Goal: Task Accomplishment & Management: Manage account settings

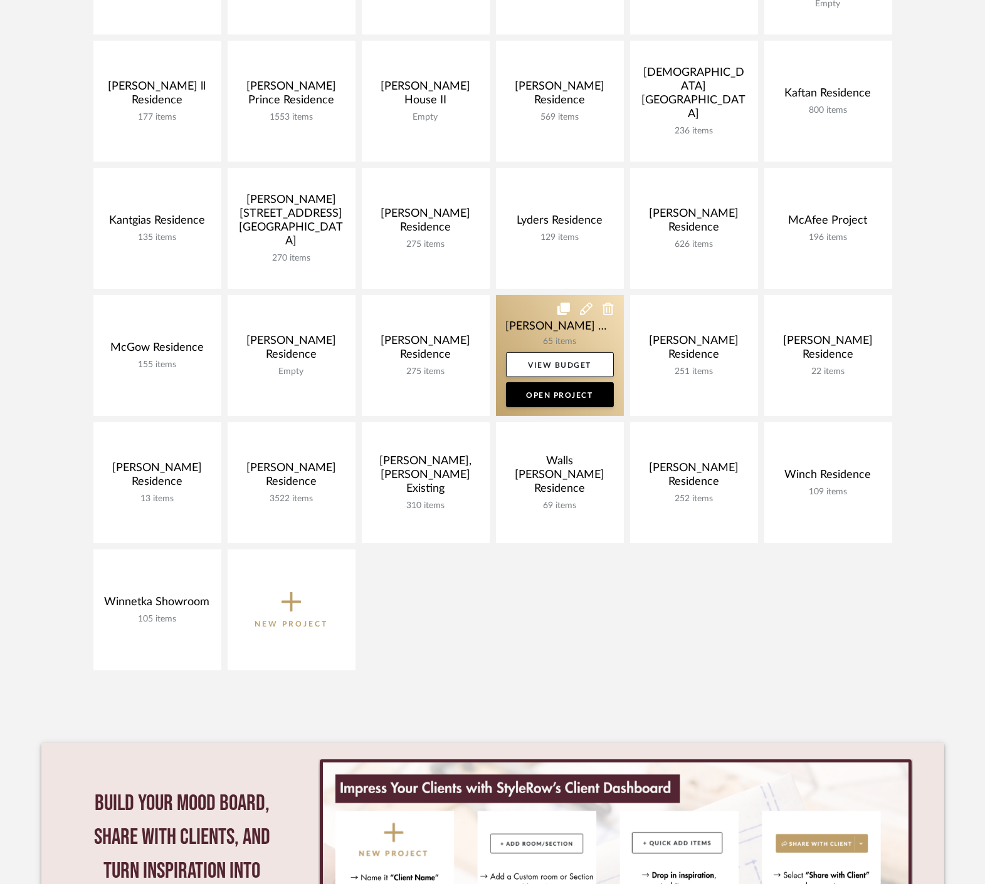
scroll to position [557, 0]
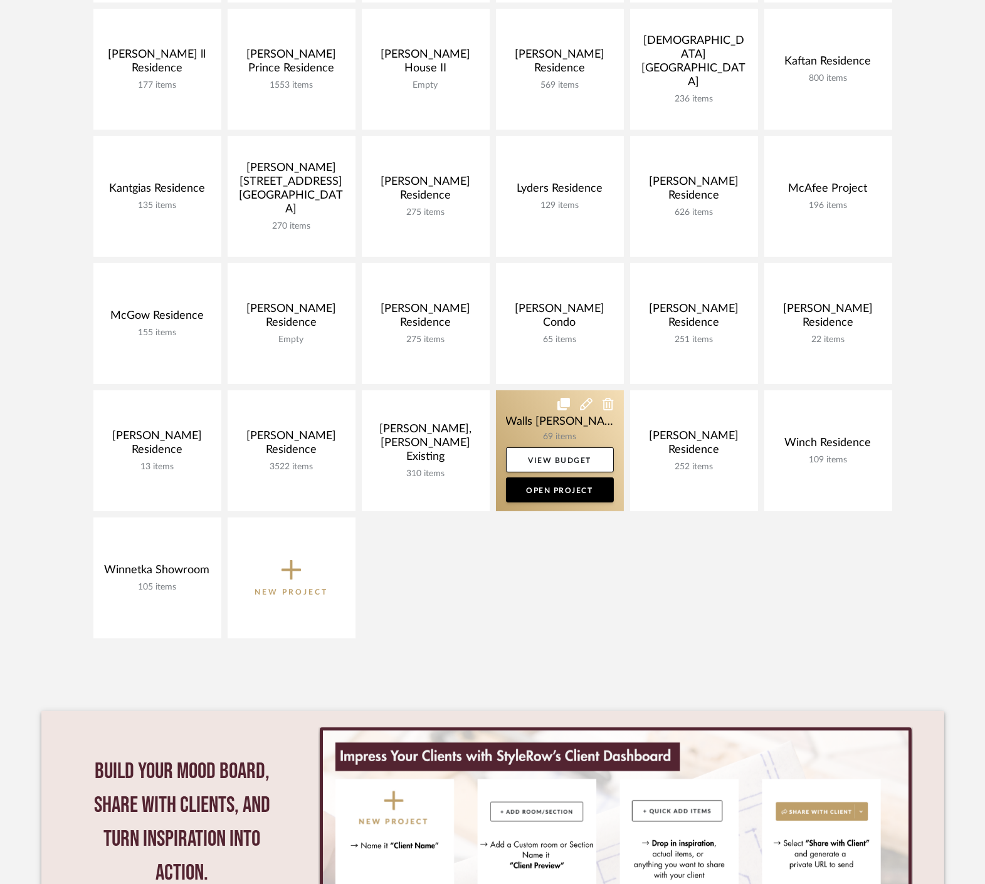
click at [547, 427] on link at bounding box center [560, 451] width 128 height 121
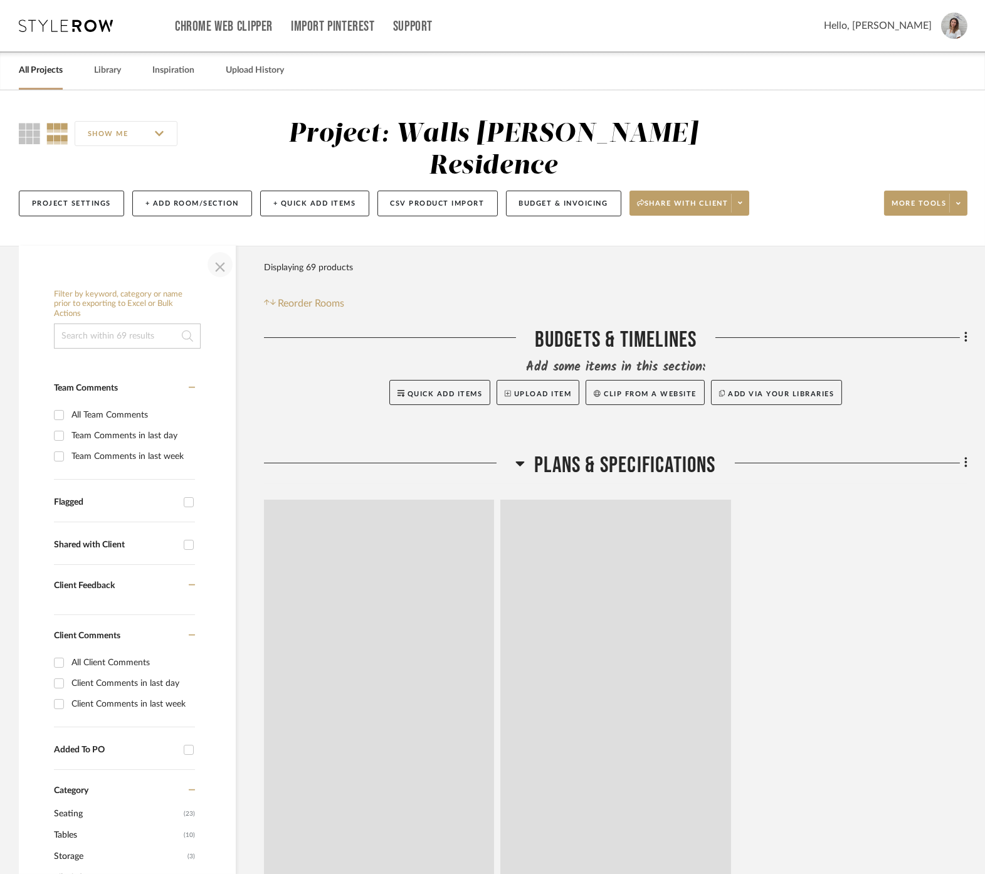
click at [223, 249] on span "button" at bounding box center [220, 264] width 30 height 30
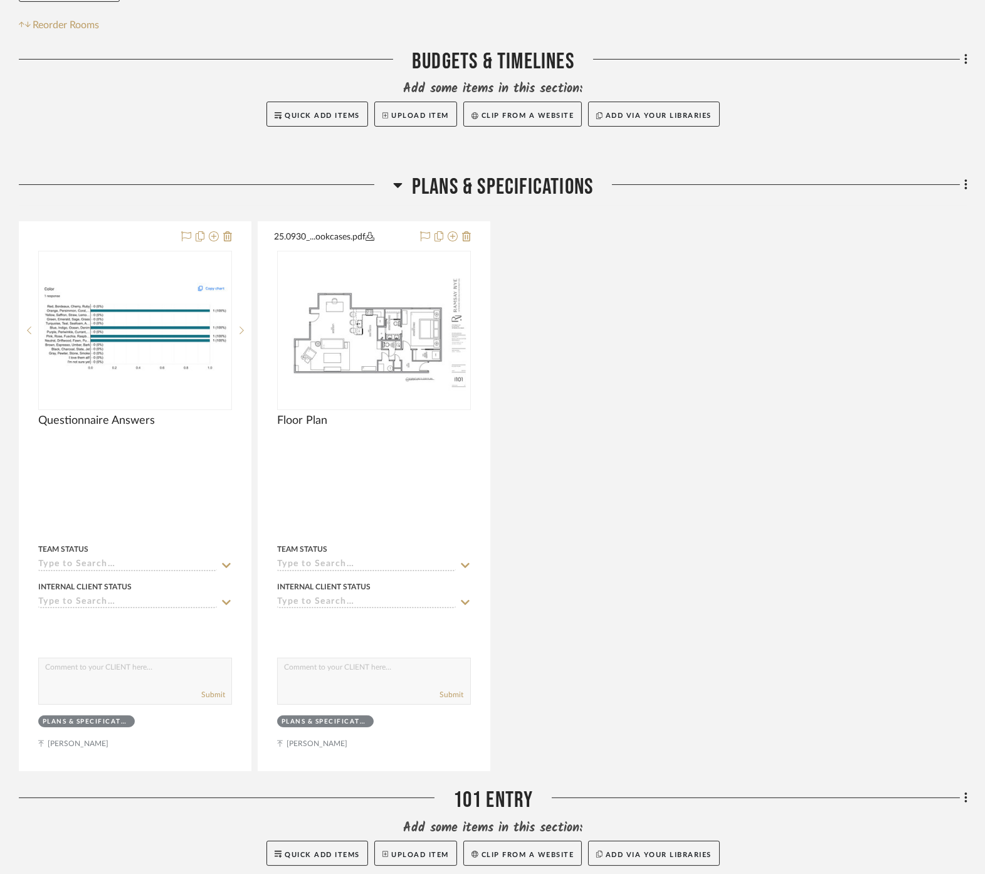
click at [489, 174] on span "Plans & Specifications" at bounding box center [502, 187] width 181 height 27
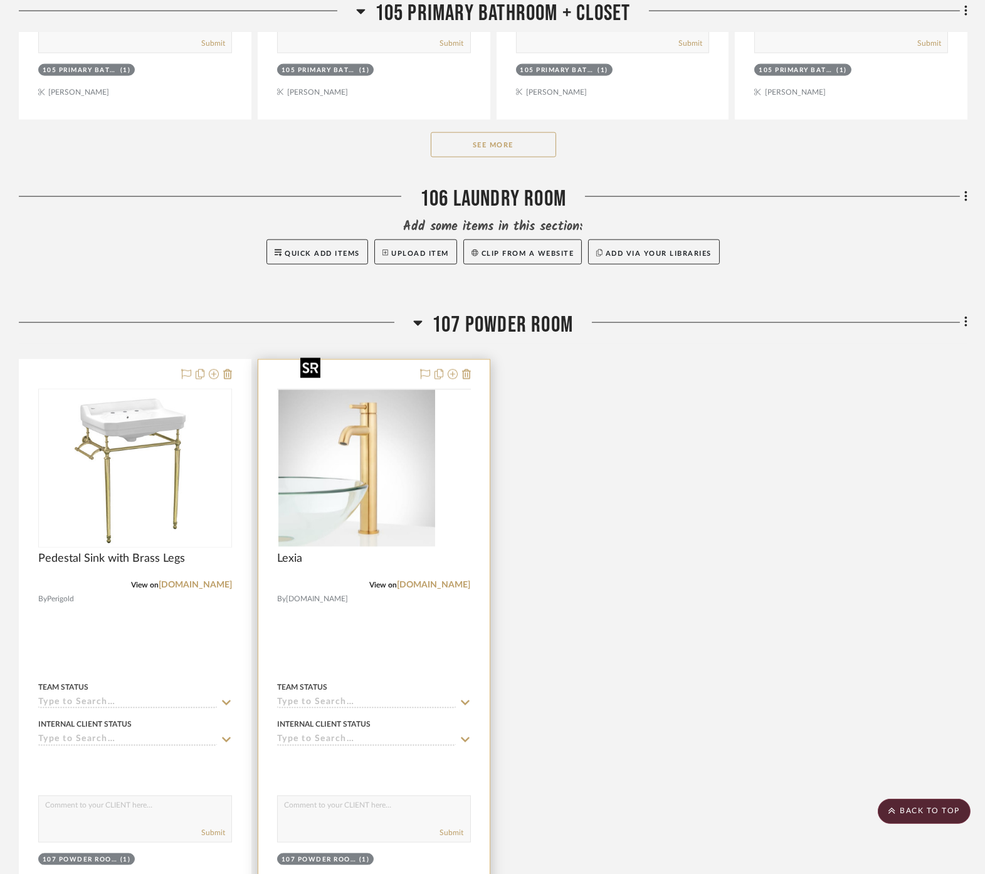
scroll to position [3064, 0]
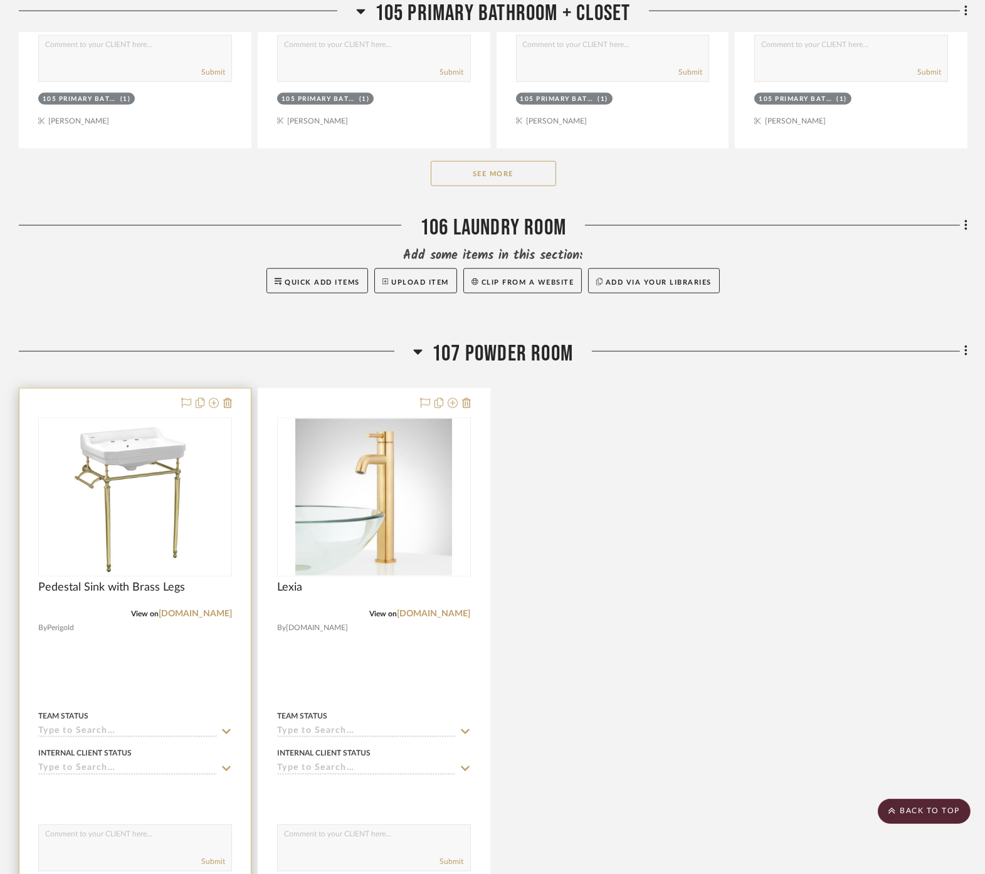
click at [188, 653] on div at bounding box center [134, 663] width 231 height 548
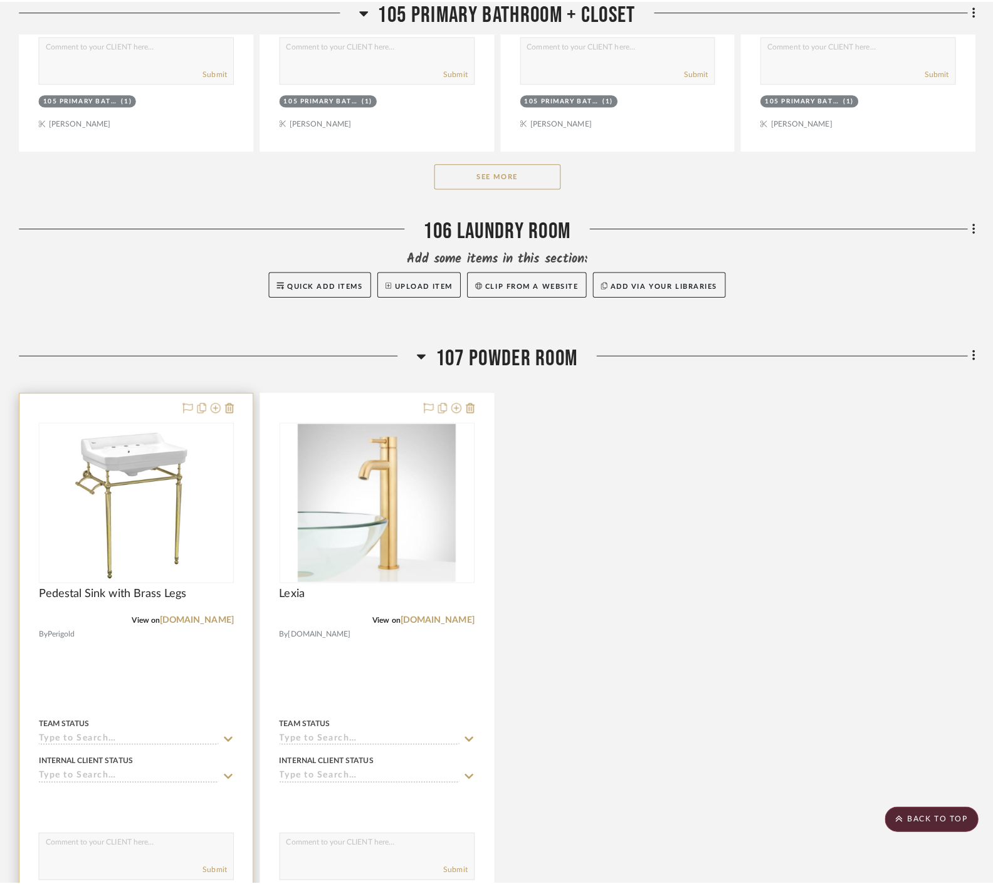
scroll to position [0, 0]
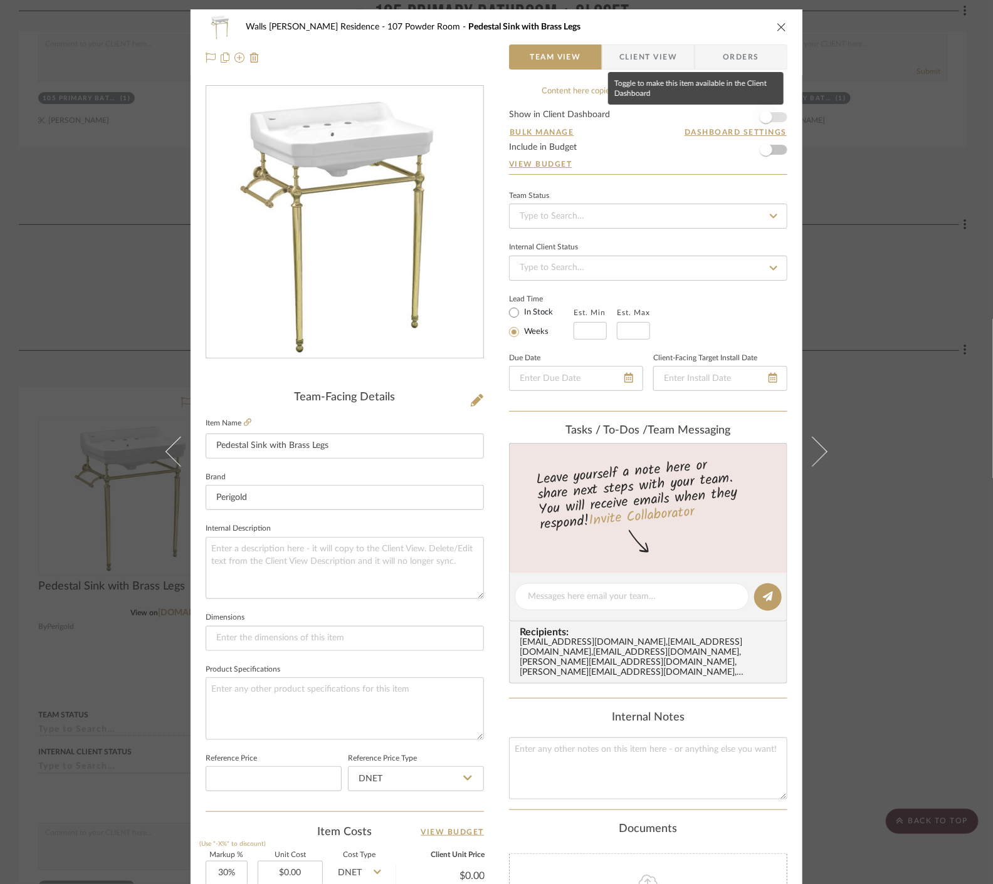
click at [729, 114] on span "button" at bounding box center [766, 117] width 13 height 13
click at [729, 488] on div "Walls [PERSON_NAME] Residence 107 Powder Room Pedestal Sink with Brass Legs Tea…" at bounding box center [496, 442] width 993 height 884
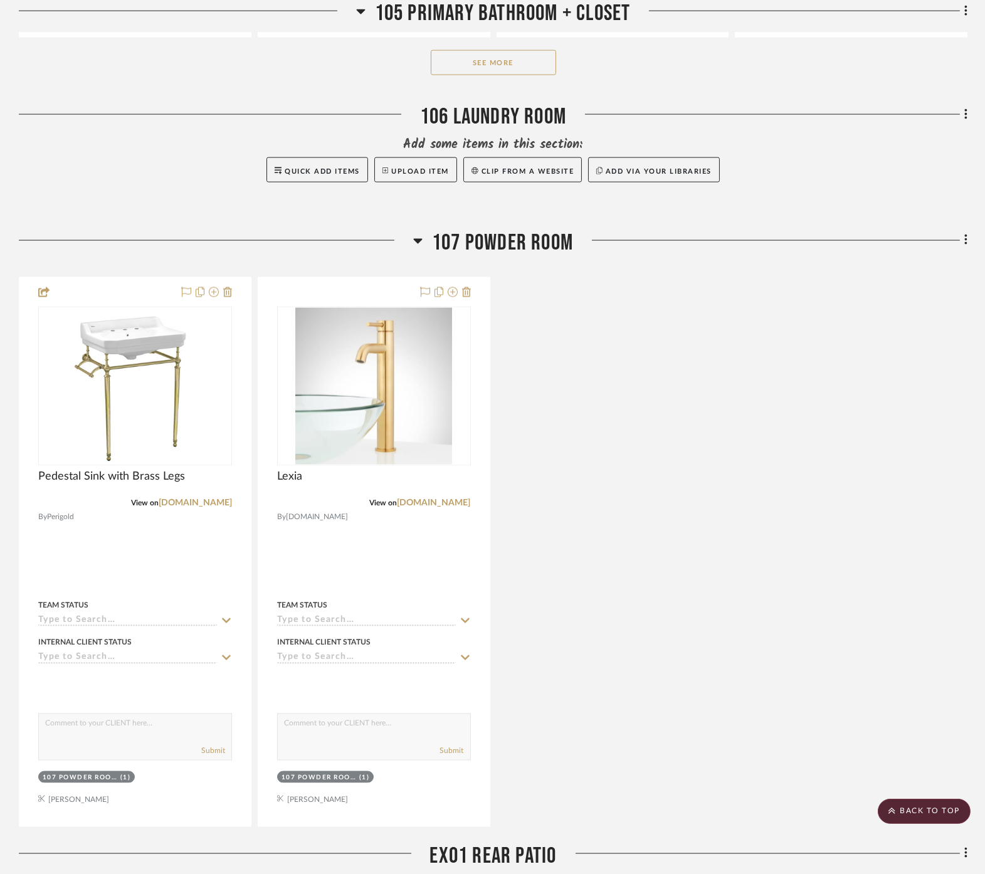
scroll to position [3343, 0]
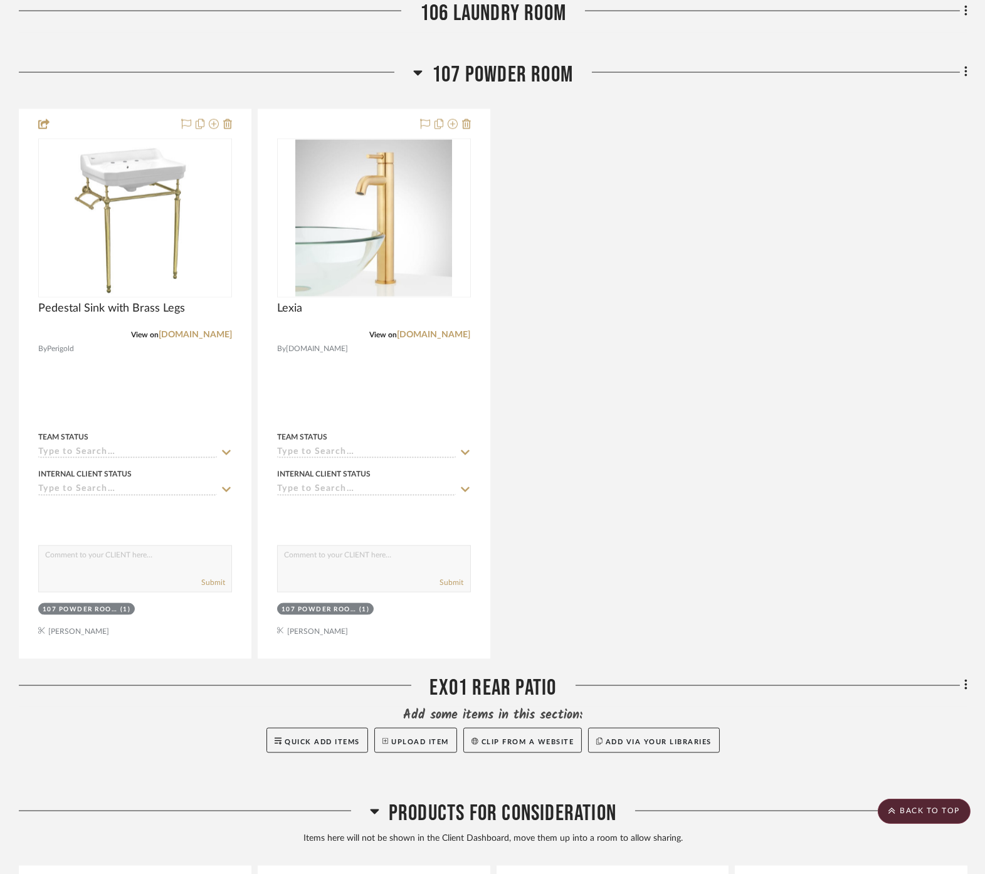
click at [546, 414] on div "Pedestal Sink with Brass Legs View on [DOMAIN_NAME] By Perigold Team Status Int…" at bounding box center [493, 384] width 948 height 550
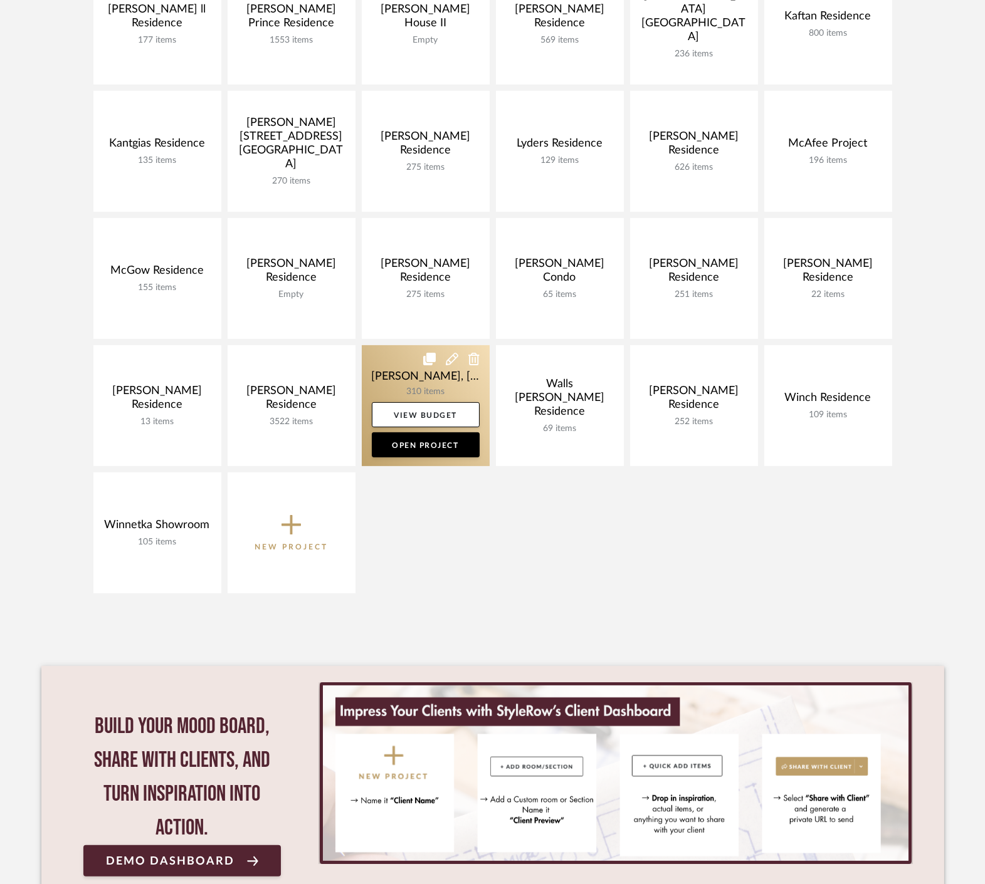
scroll to position [506, 0]
